Goal: Transaction & Acquisition: Purchase product/service

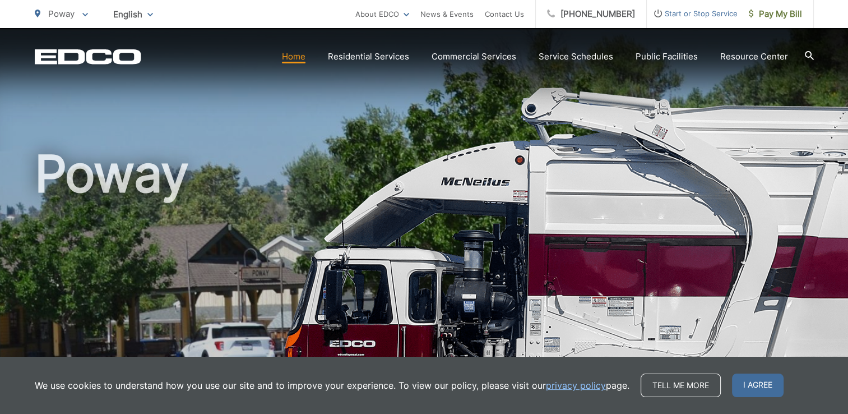
click at [302, 58] on link "Home" at bounding box center [294, 56] width 24 height 13
click at [740, 383] on span "I agree" at bounding box center [758, 385] width 52 height 24
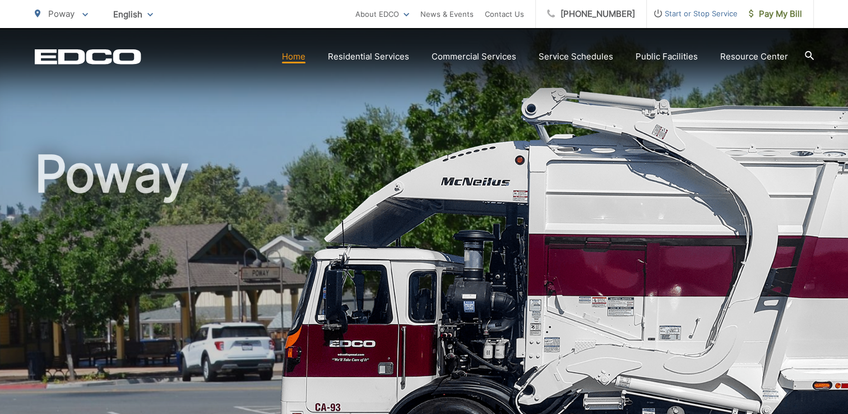
click at [294, 57] on link "Home" at bounding box center [294, 56] width 24 height 13
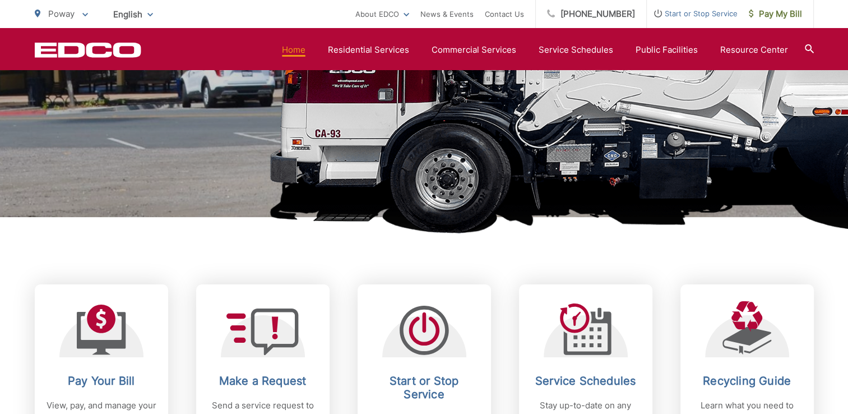
scroll to position [392, 0]
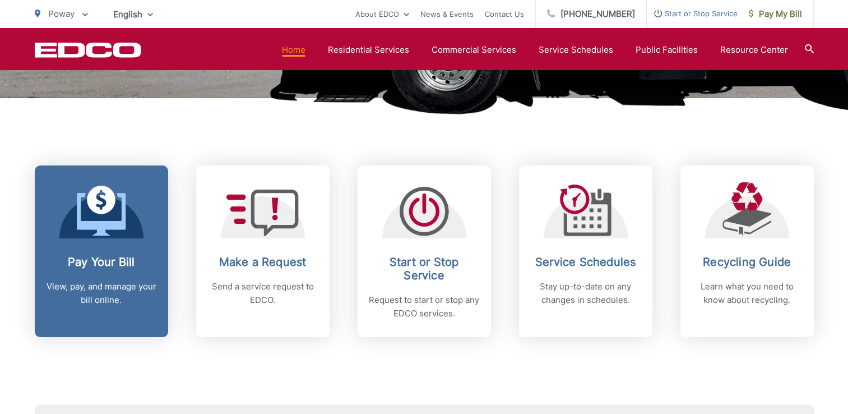
click at [96, 231] on icon at bounding box center [101, 211] width 49 height 50
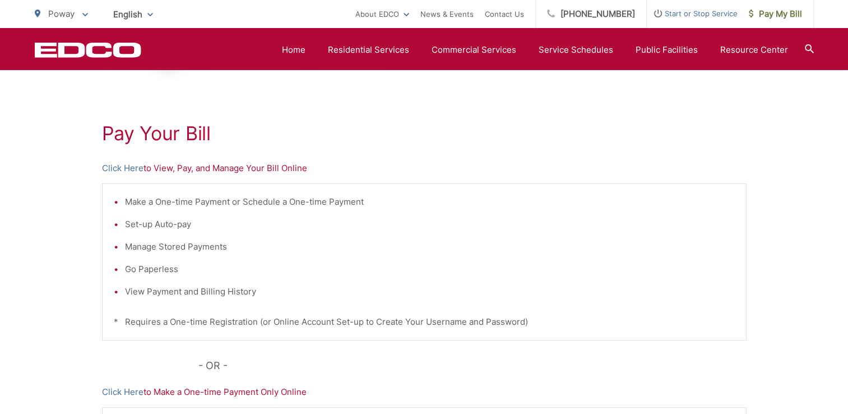
scroll to position [168, 0]
click at [123, 165] on link "Click Here" at bounding box center [122, 169] width 41 height 13
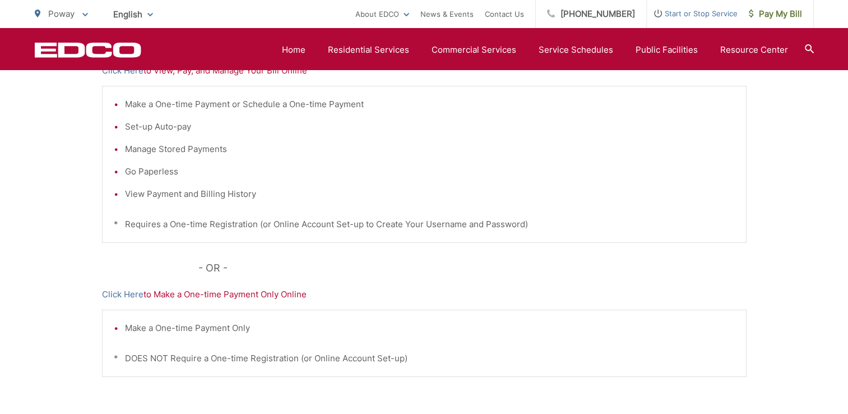
scroll to position [280, 0]
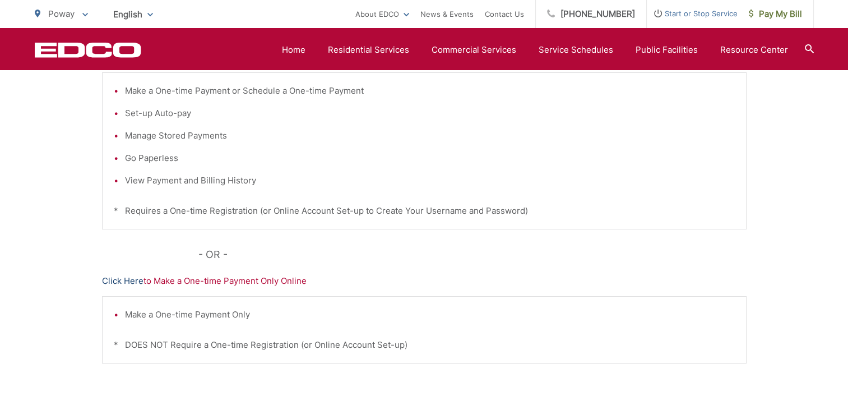
click at [123, 281] on link "Click Here" at bounding box center [122, 280] width 41 height 13
click at [126, 280] on link "Click Here" at bounding box center [122, 280] width 41 height 13
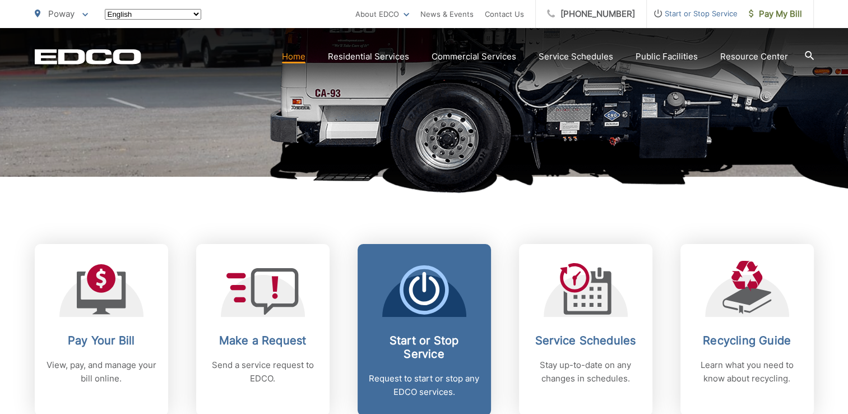
scroll to position [448, 0]
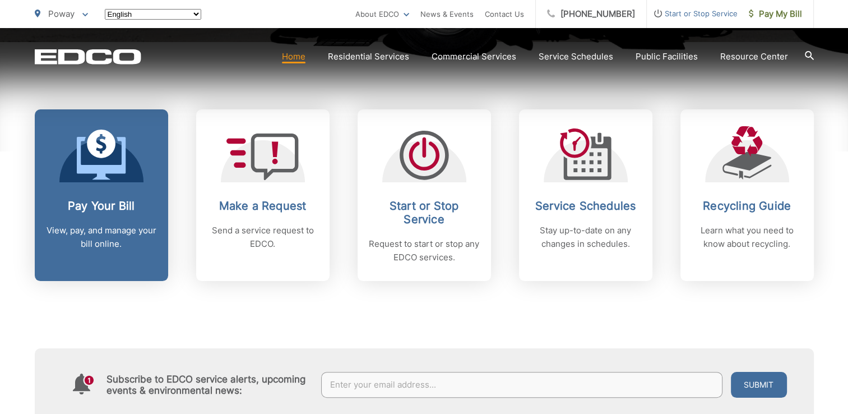
click at [90, 205] on h2 "Pay Your Bill" at bounding box center [101, 205] width 111 height 13
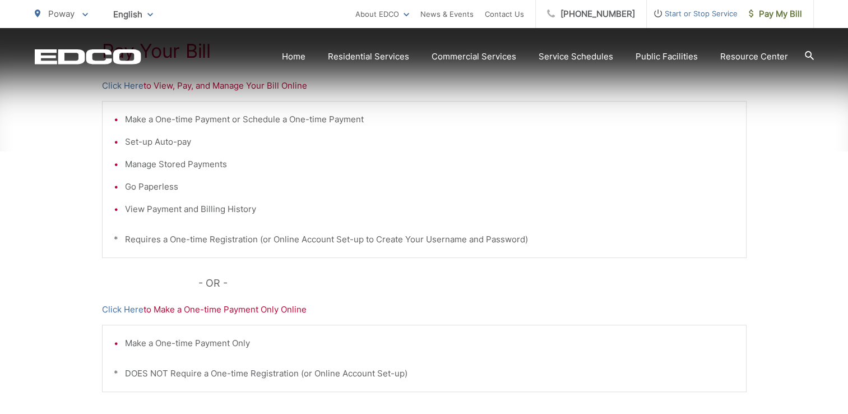
scroll to position [280, 0]
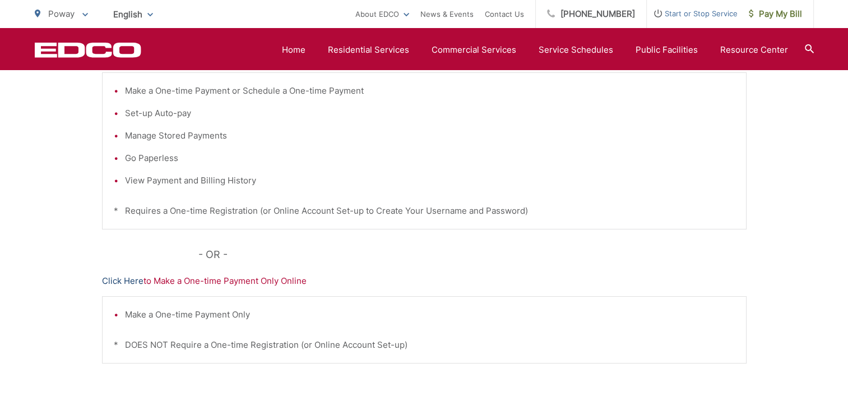
click at [128, 282] on link "Click Here" at bounding box center [122, 280] width 41 height 13
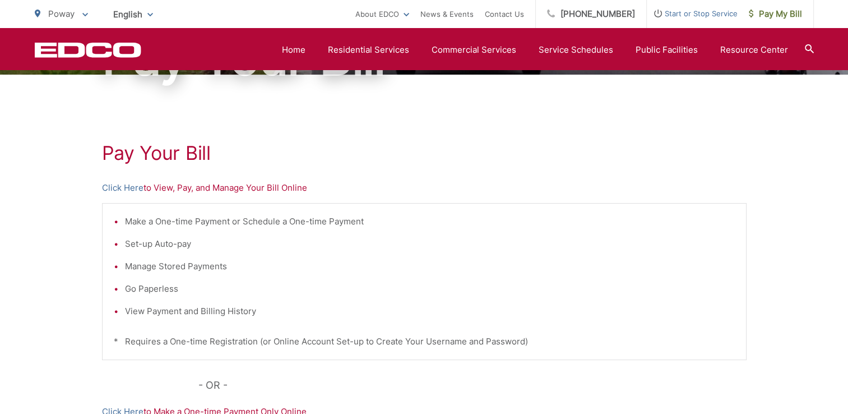
scroll to position [112, 0]
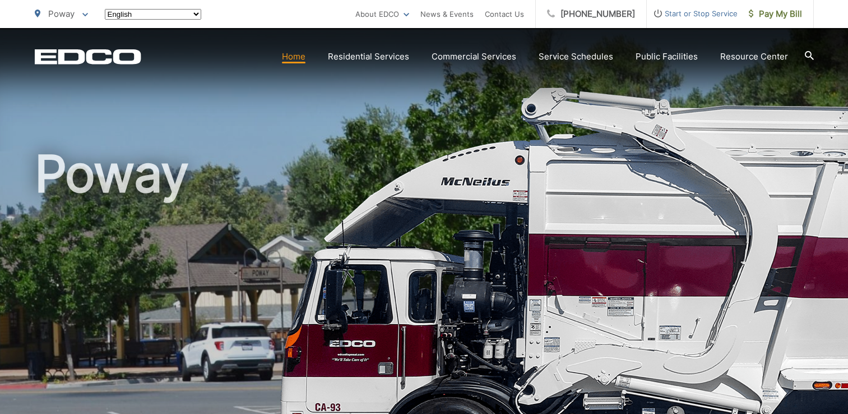
scroll to position [392, 0]
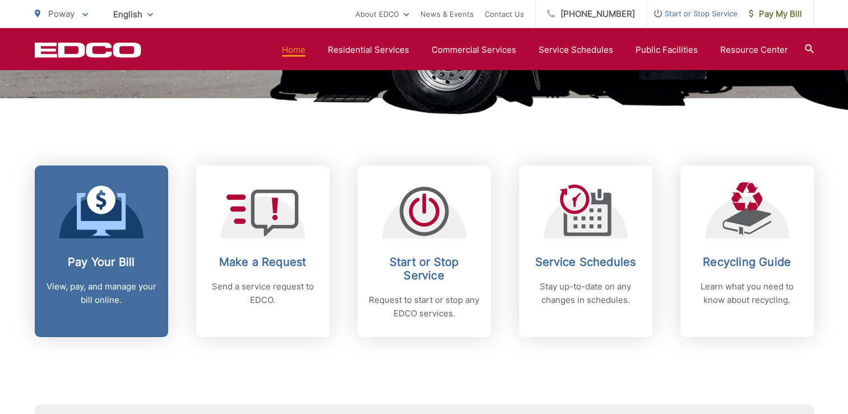
click at [109, 249] on link "Pay Your Bill View, pay, and manage your bill online." at bounding box center [101, 251] width 133 height 172
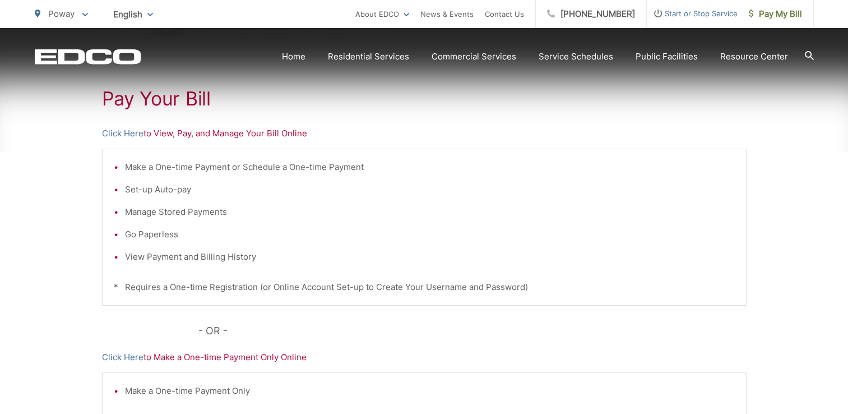
scroll to position [224, 0]
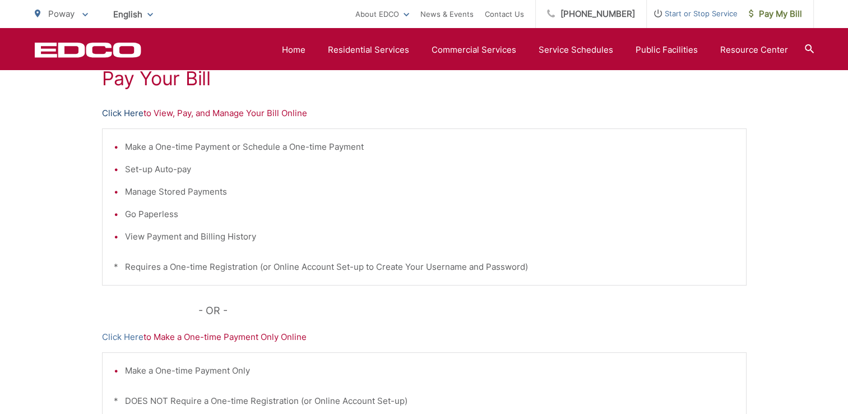
click at [119, 112] on link "Click Here" at bounding box center [122, 113] width 41 height 13
